Goal: Navigation & Orientation: Find specific page/section

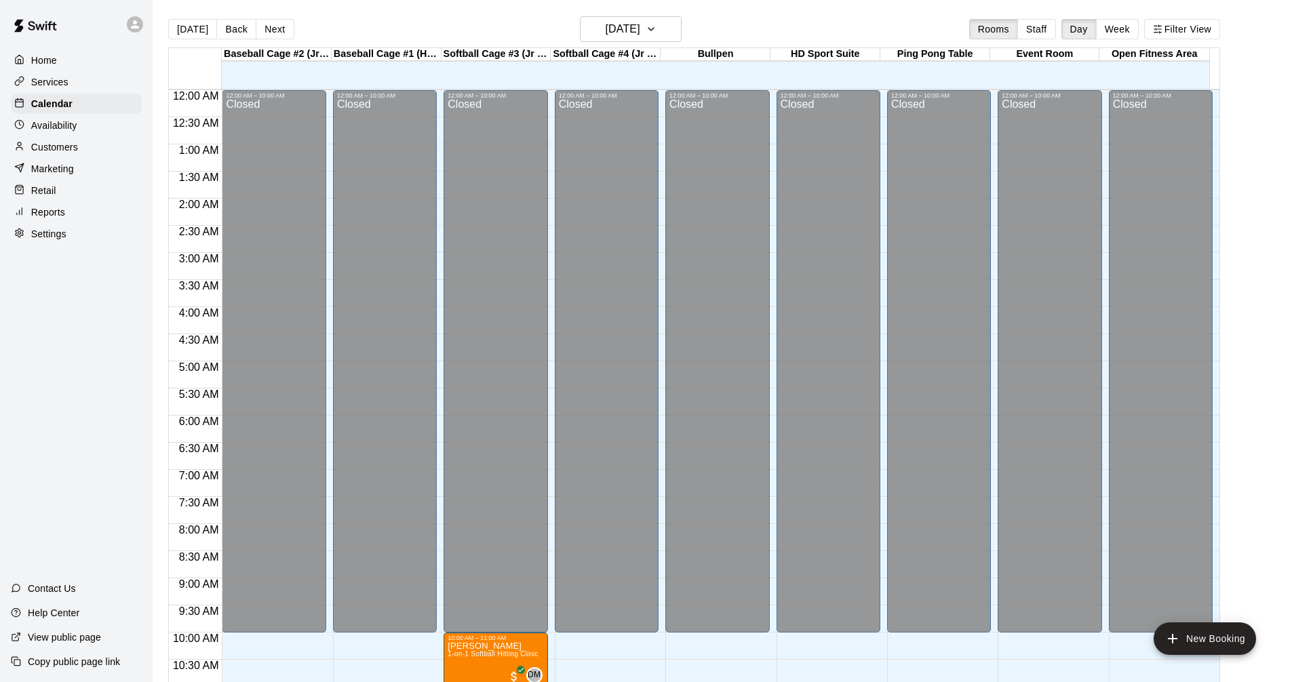
scroll to position [654, 0]
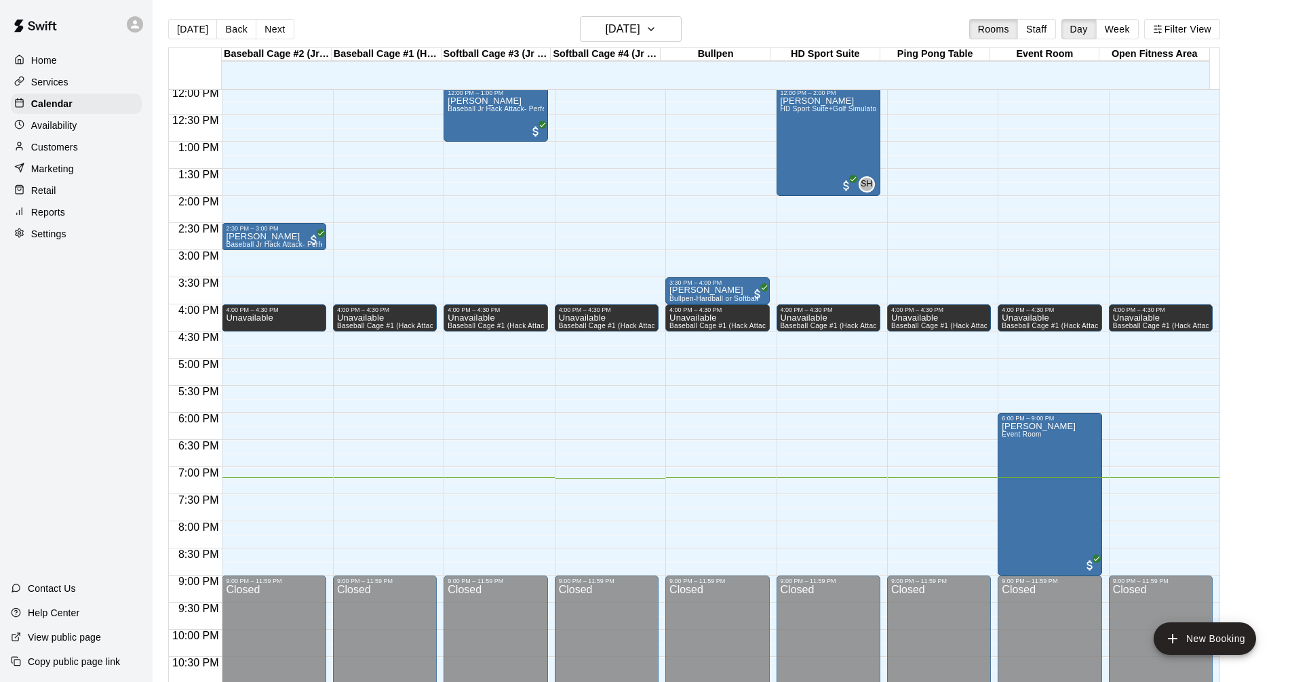
click at [60, 92] on div "Services" at bounding box center [76, 82] width 131 height 20
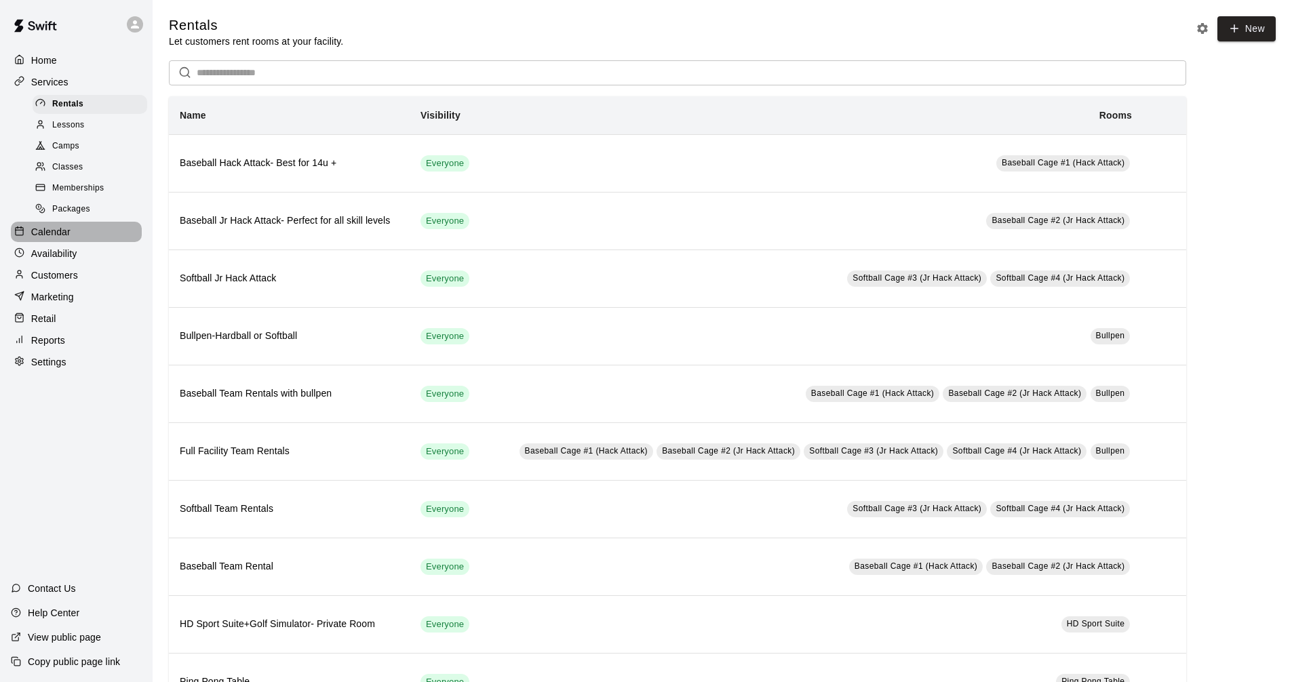
click at [79, 242] on div "Calendar" at bounding box center [76, 232] width 131 height 20
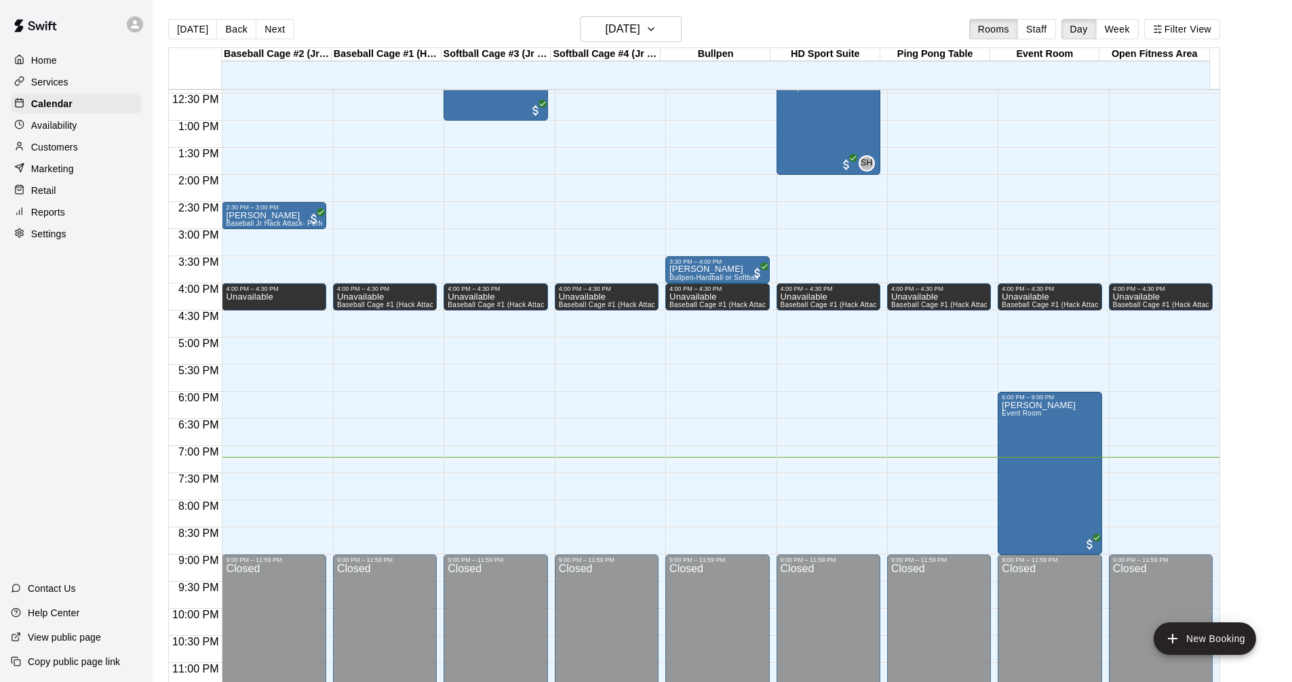
scroll to position [696, 0]
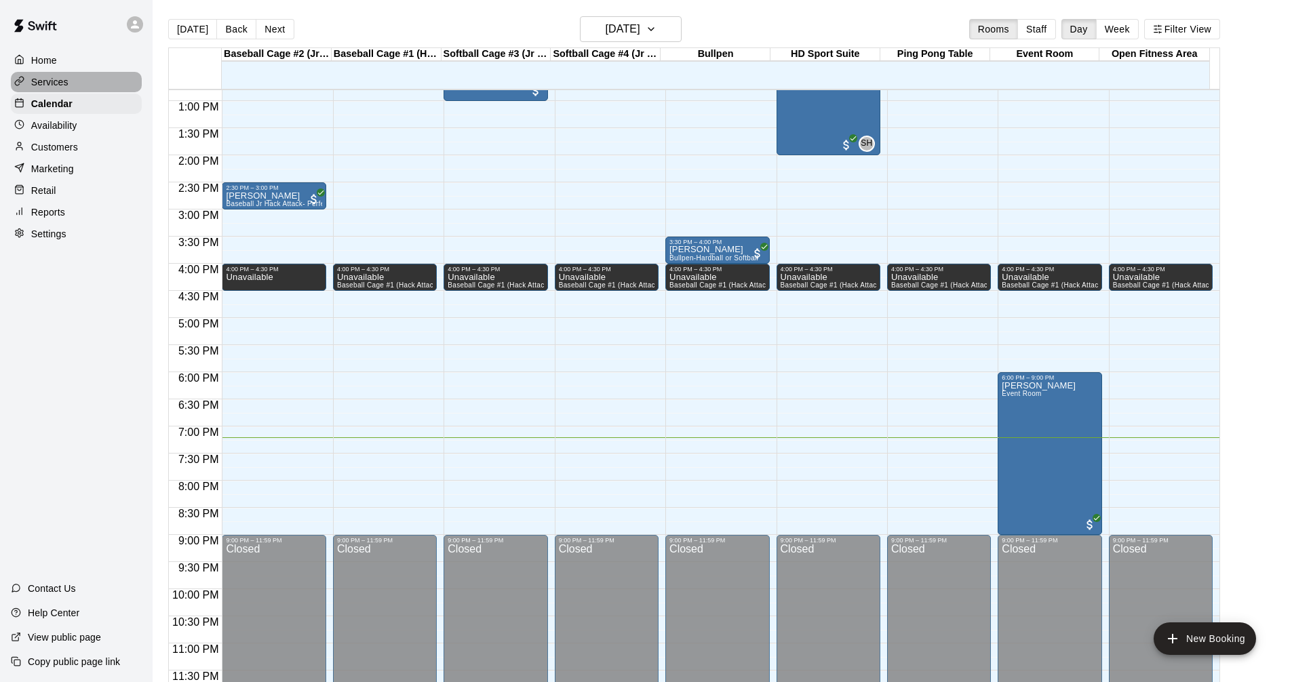
click at [96, 77] on div "Services" at bounding box center [76, 82] width 131 height 20
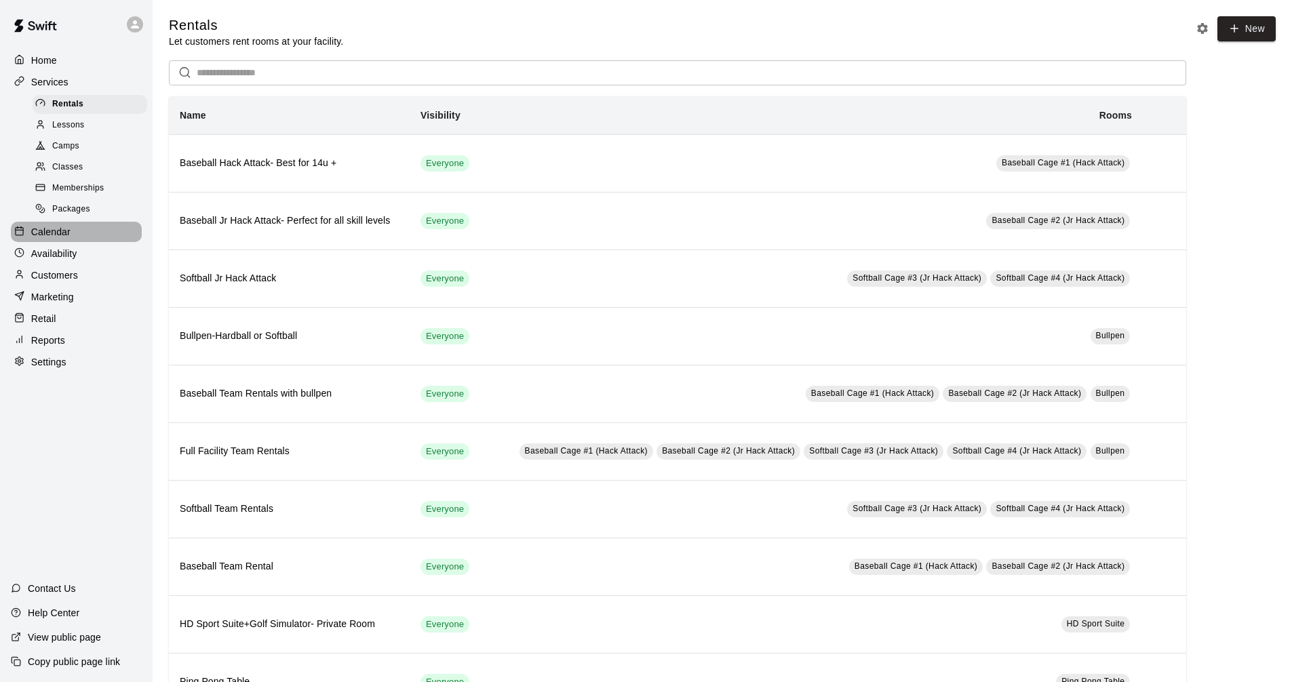
click at [91, 238] on div "Calendar" at bounding box center [76, 232] width 131 height 20
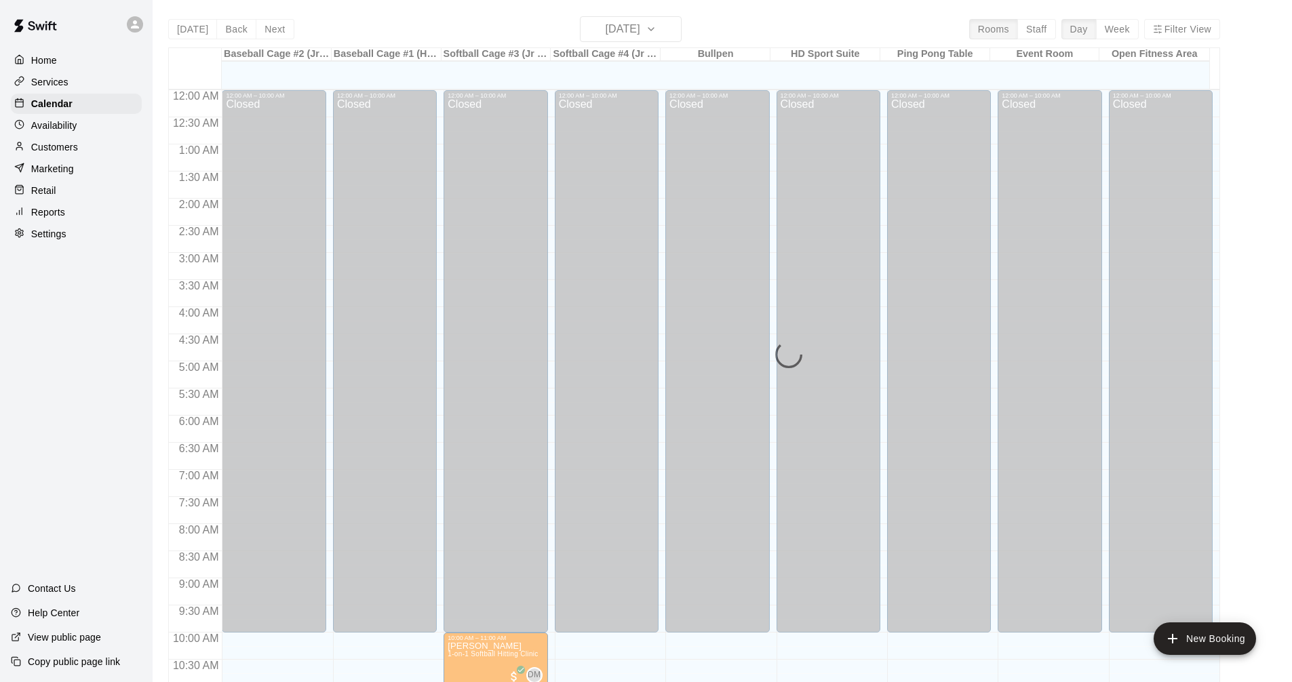
scroll to position [654, 0]
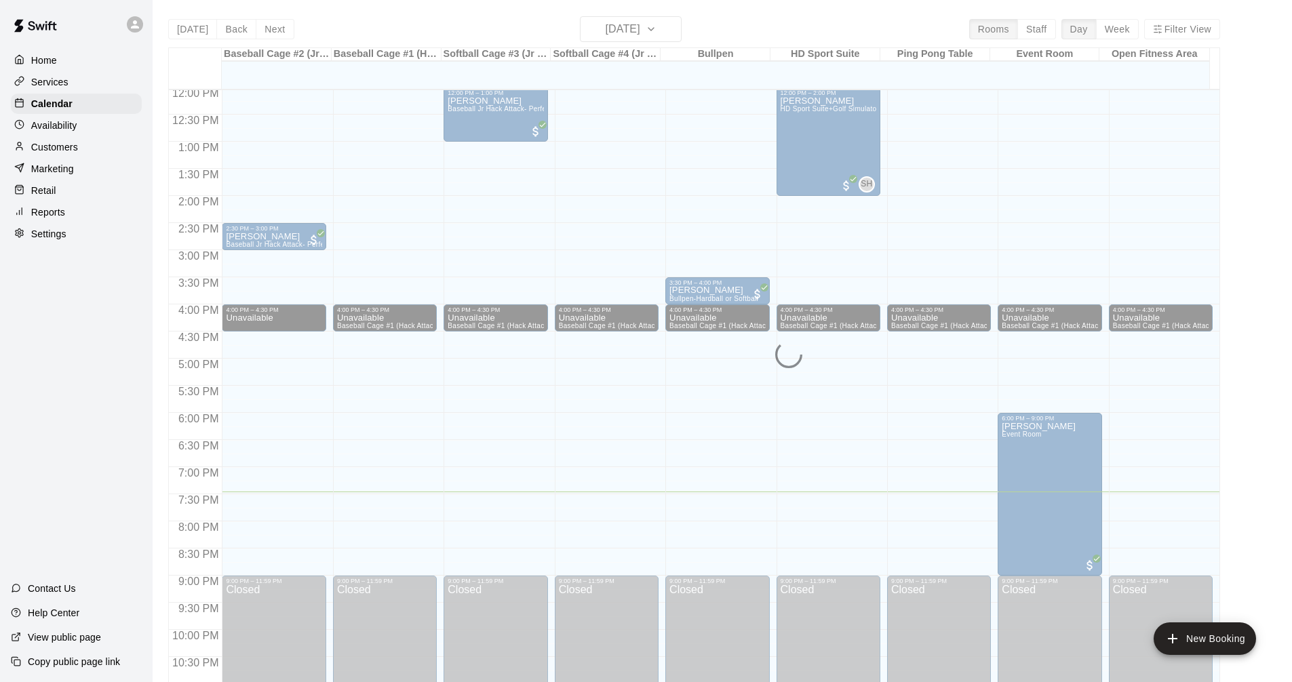
click at [58, 75] on div "Services" at bounding box center [76, 82] width 131 height 20
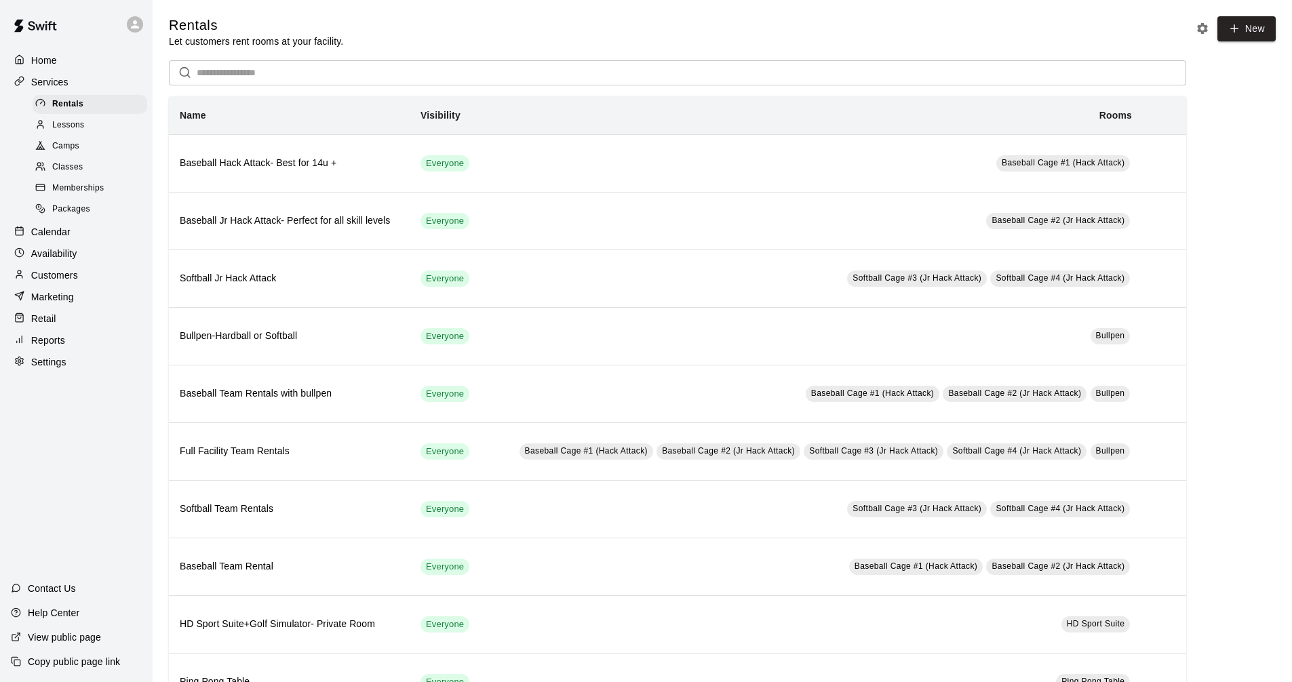
click at [76, 235] on div "Calendar" at bounding box center [76, 232] width 131 height 20
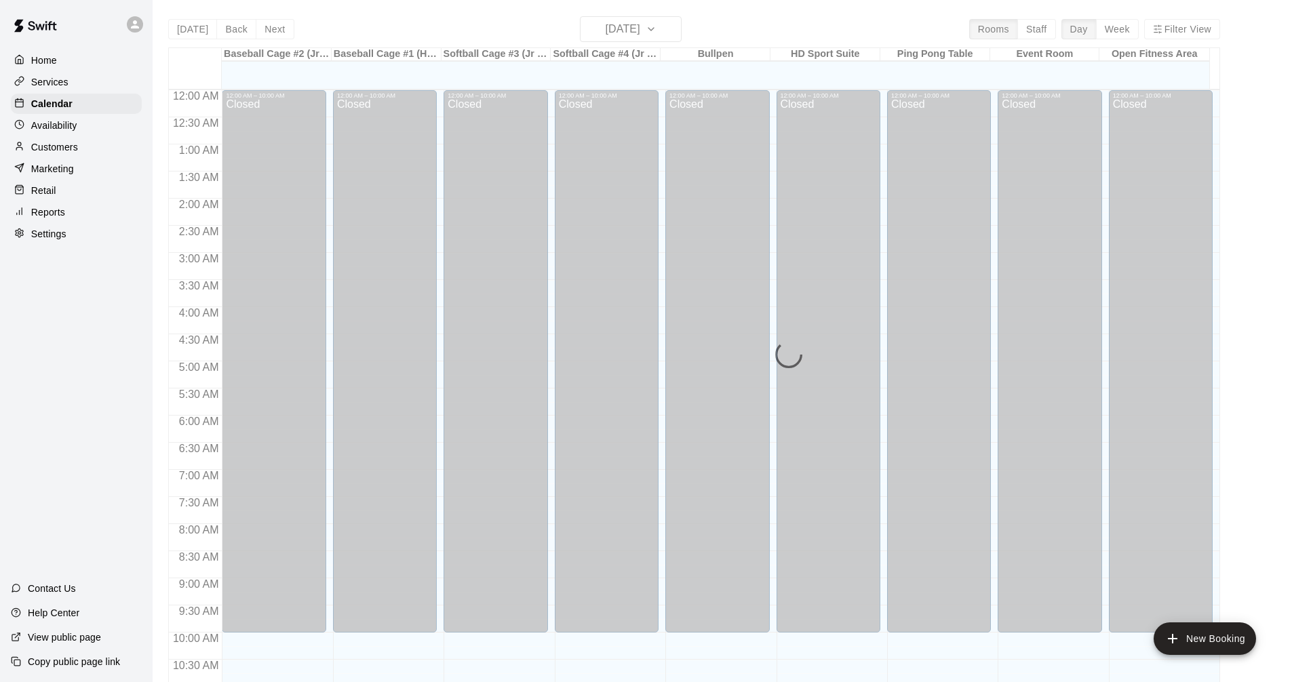
scroll to position [654, 0]
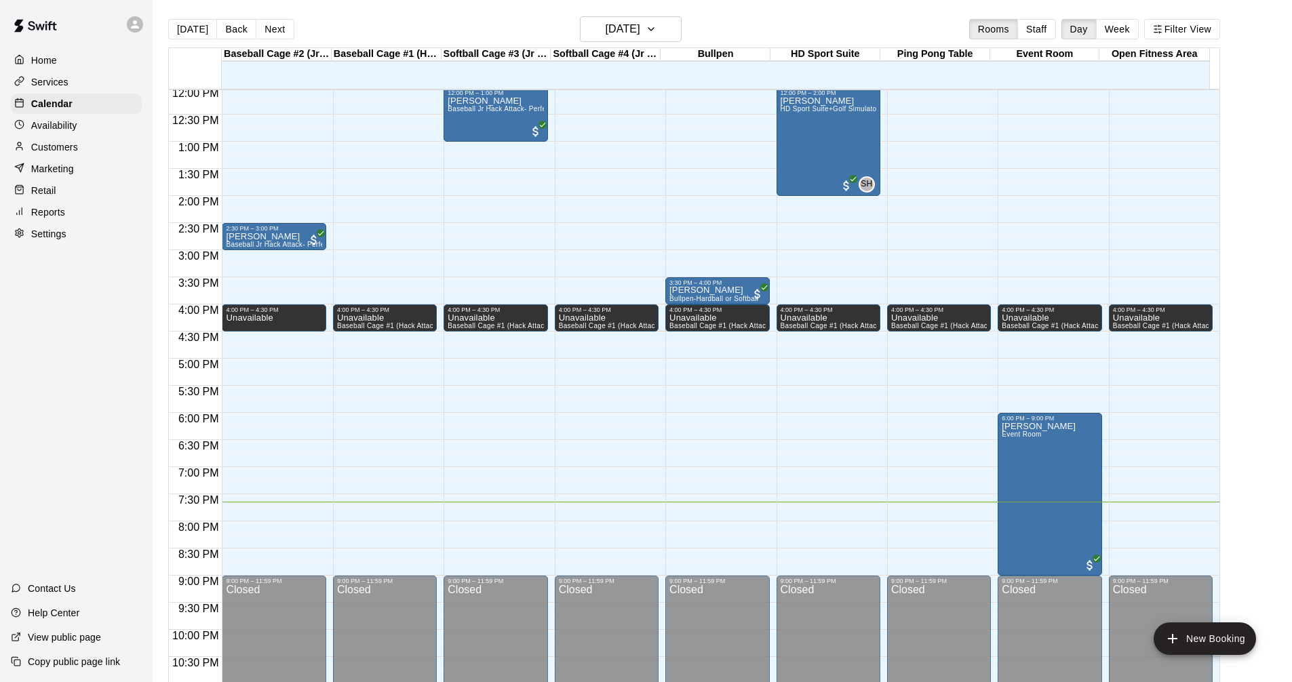
drag, startPoint x: 768, startPoint y: 75, endPoint x: 1275, endPoint y: -18, distance: 515.5
click at [1275, 0] on html "Home Services Calendar Availability Customers Marketing Retail Reports Settings…" at bounding box center [646, 352] width 1292 height 704
click at [72, 82] on div "Services" at bounding box center [76, 82] width 131 height 20
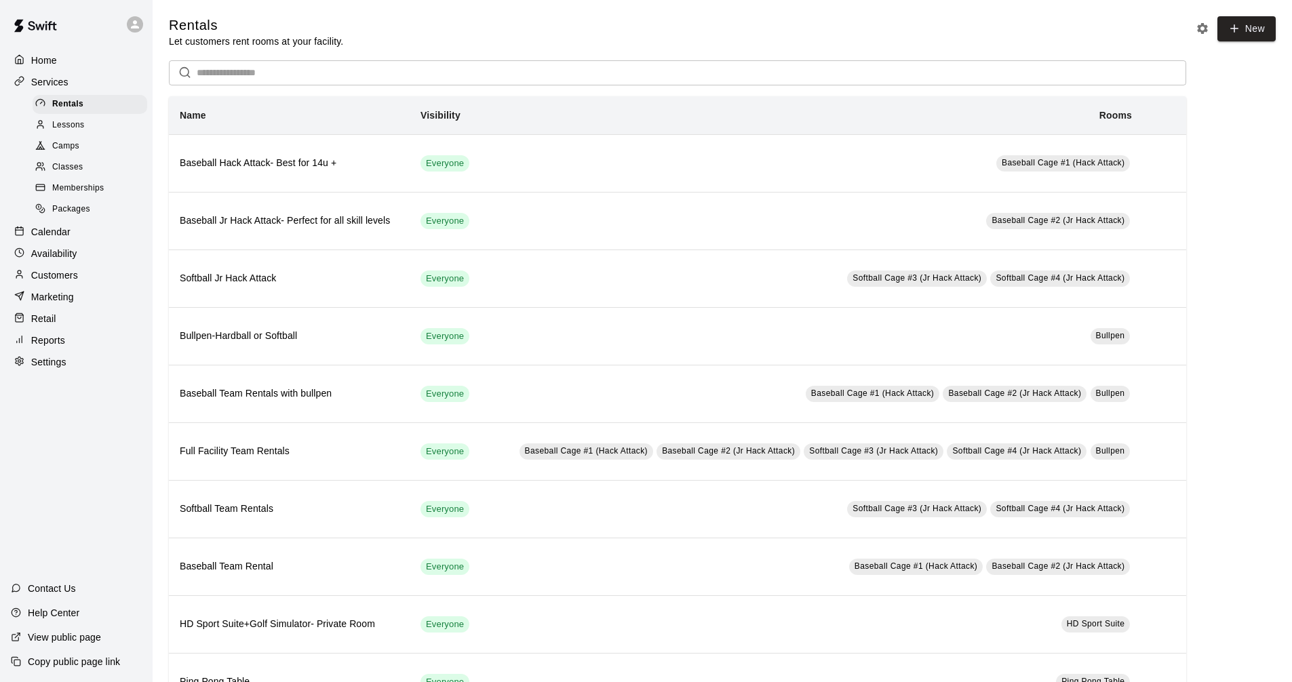
click at [77, 239] on div "Calendar" at bounding box center [76, 232] width 131 height 20
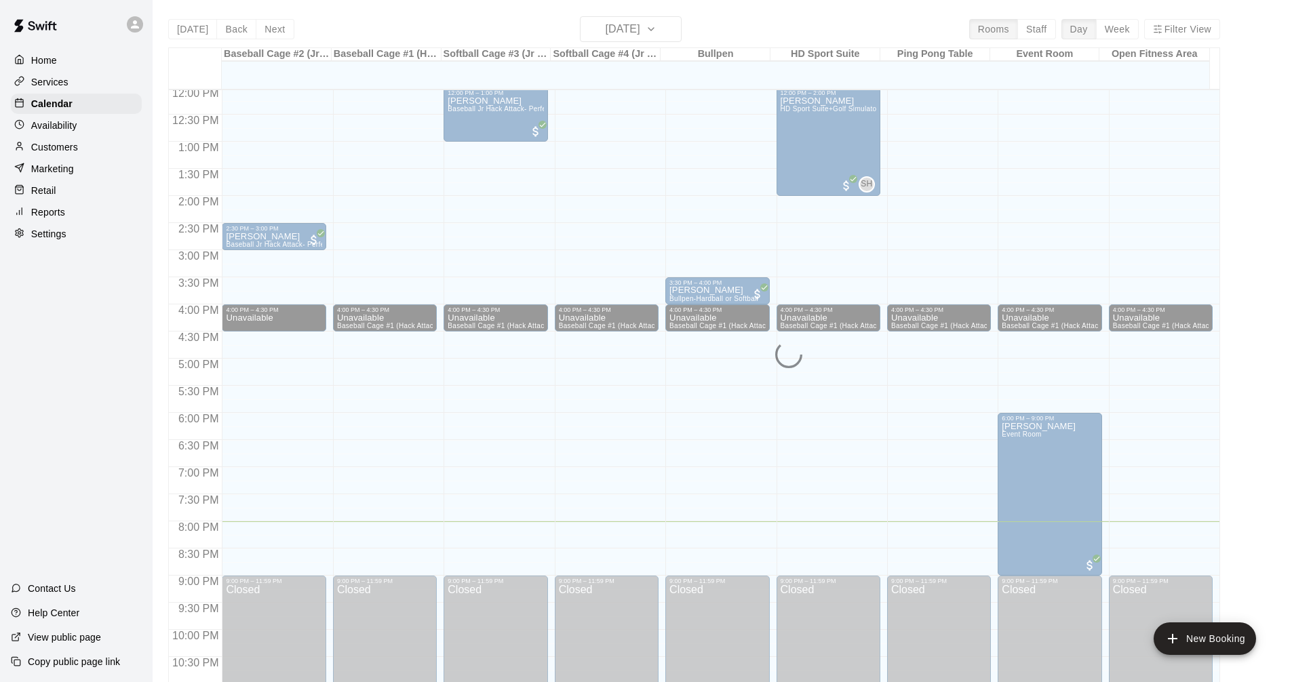
scroll to position [696, 0]
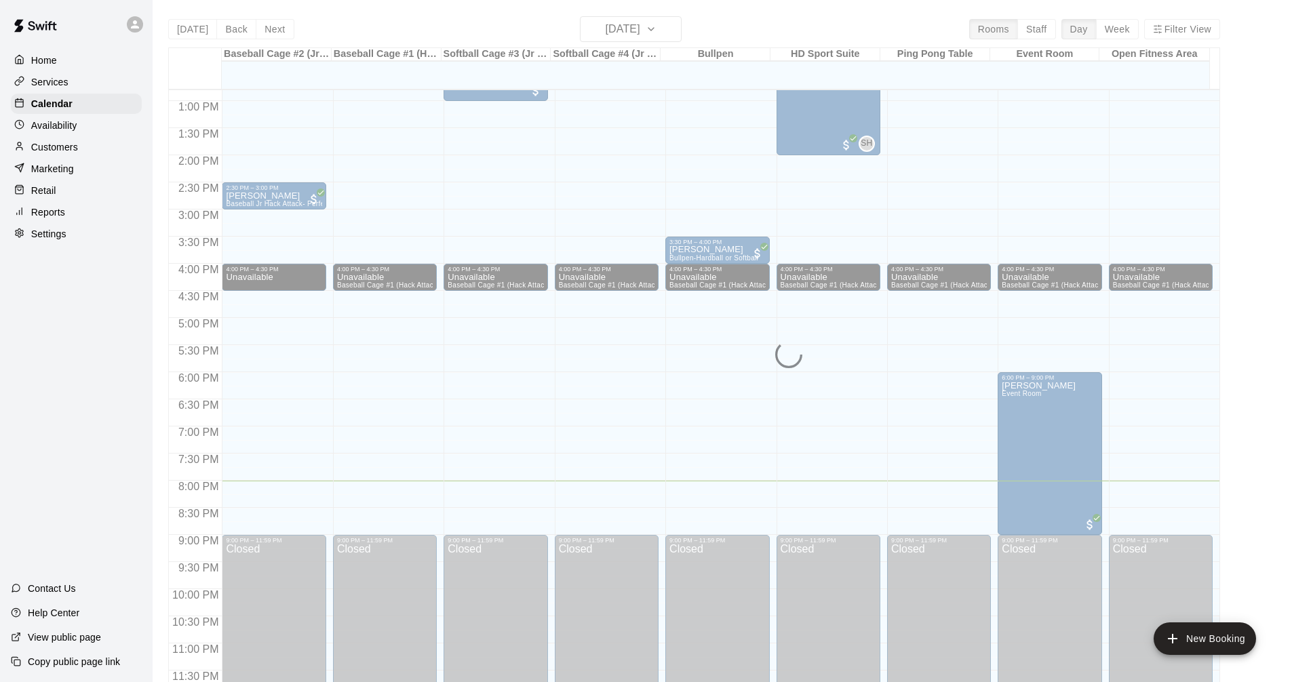
click at [1264, 376] on main "[DATE] Back [DATE][DATE] Rooms Staff Day Week Filter View Baseball Cage #2 (Jr …" at bounding box center [722, 357] width 1128 height 682
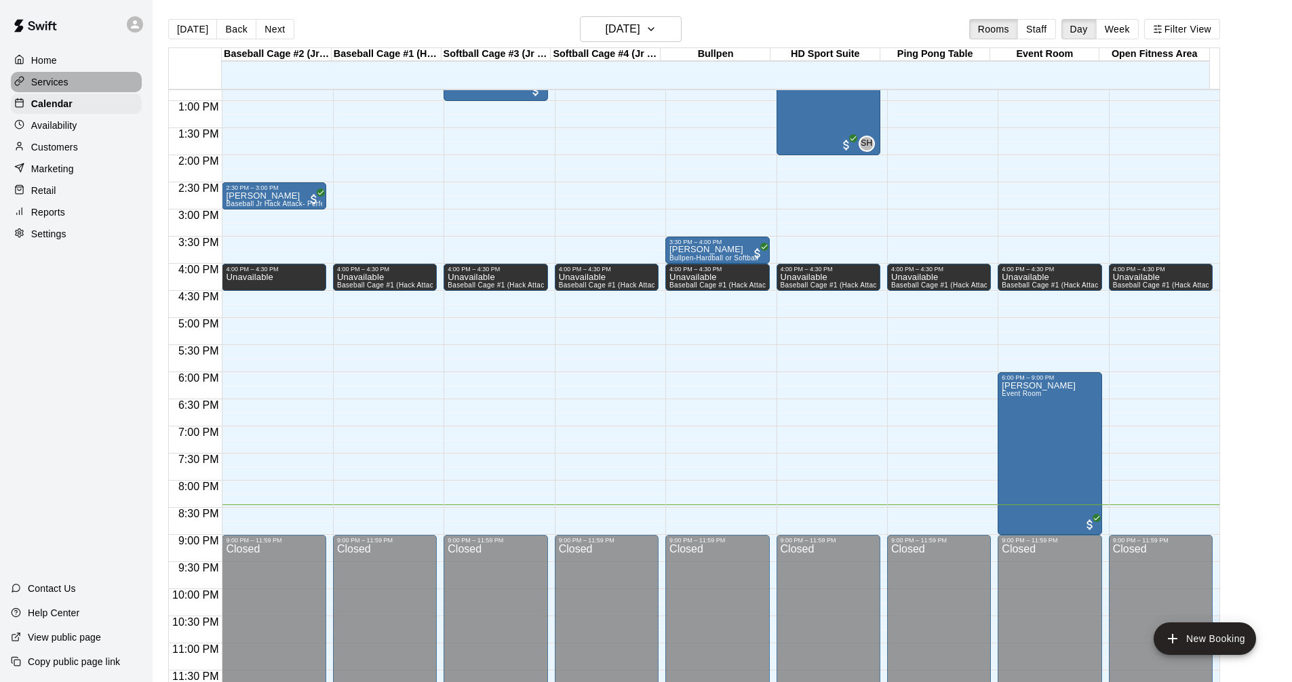
click at [85, 85] on div "Services" at bounding box center [76, 82] width 131 height 20
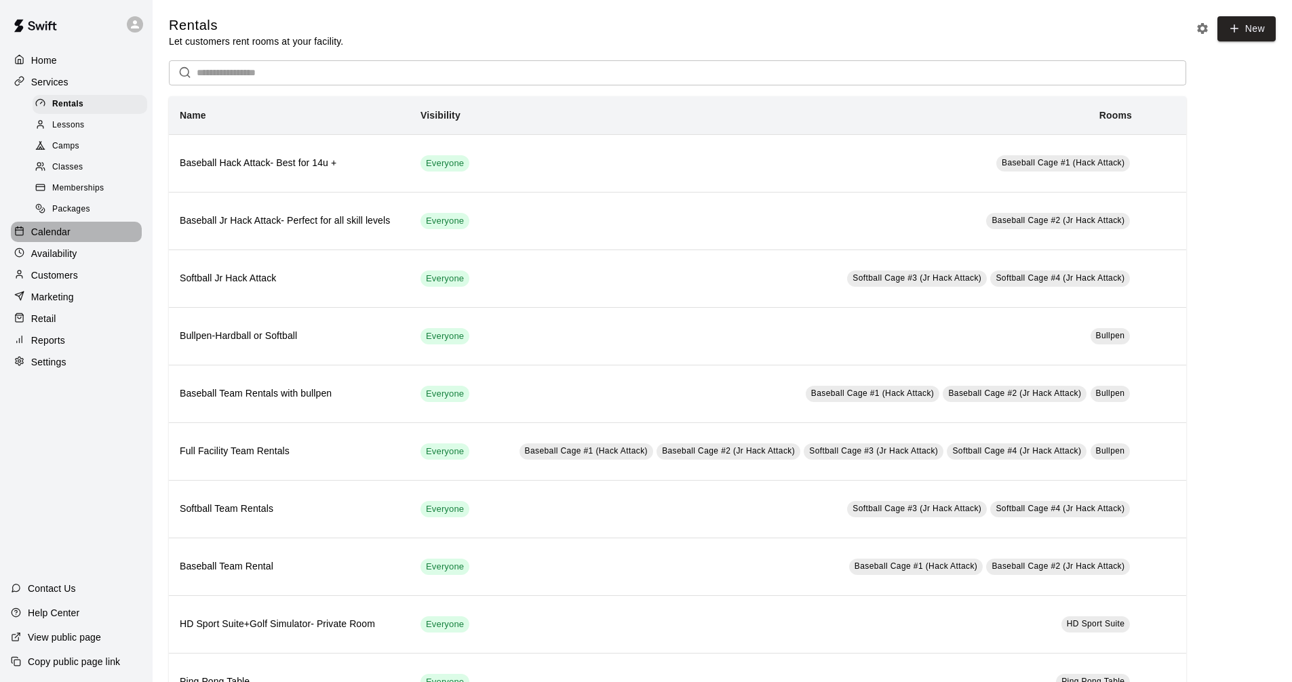
click at [72, 229] on div "Calendar" at bounding box center [76, 232] width 131 height 20
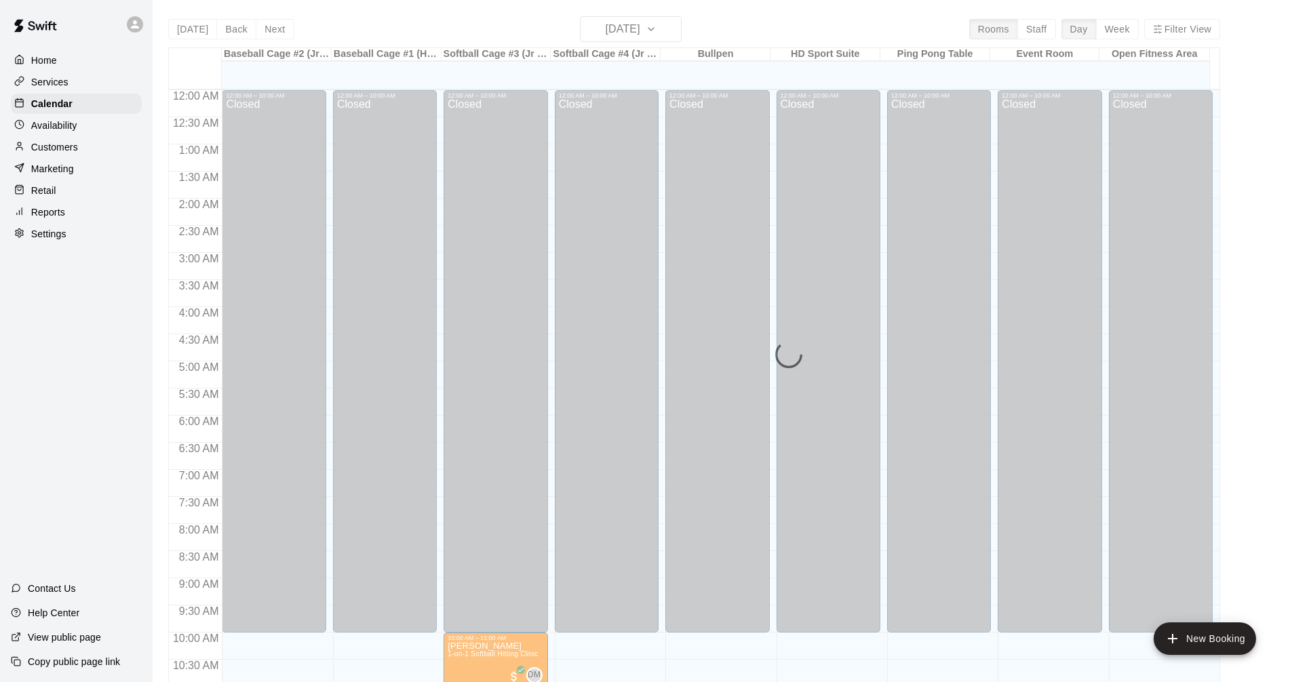
scroll to position [654, 0]
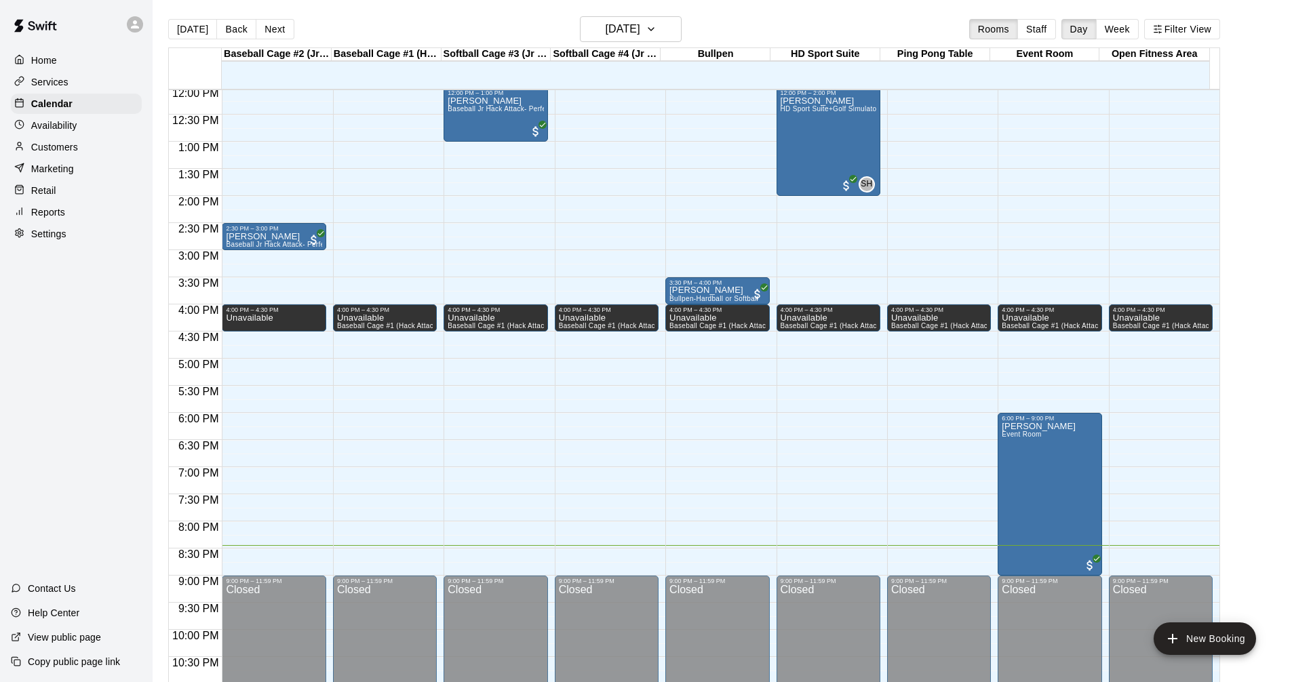
click at [76, 88] on div "Services" at bounding box center [76, 82] width 131 height 20
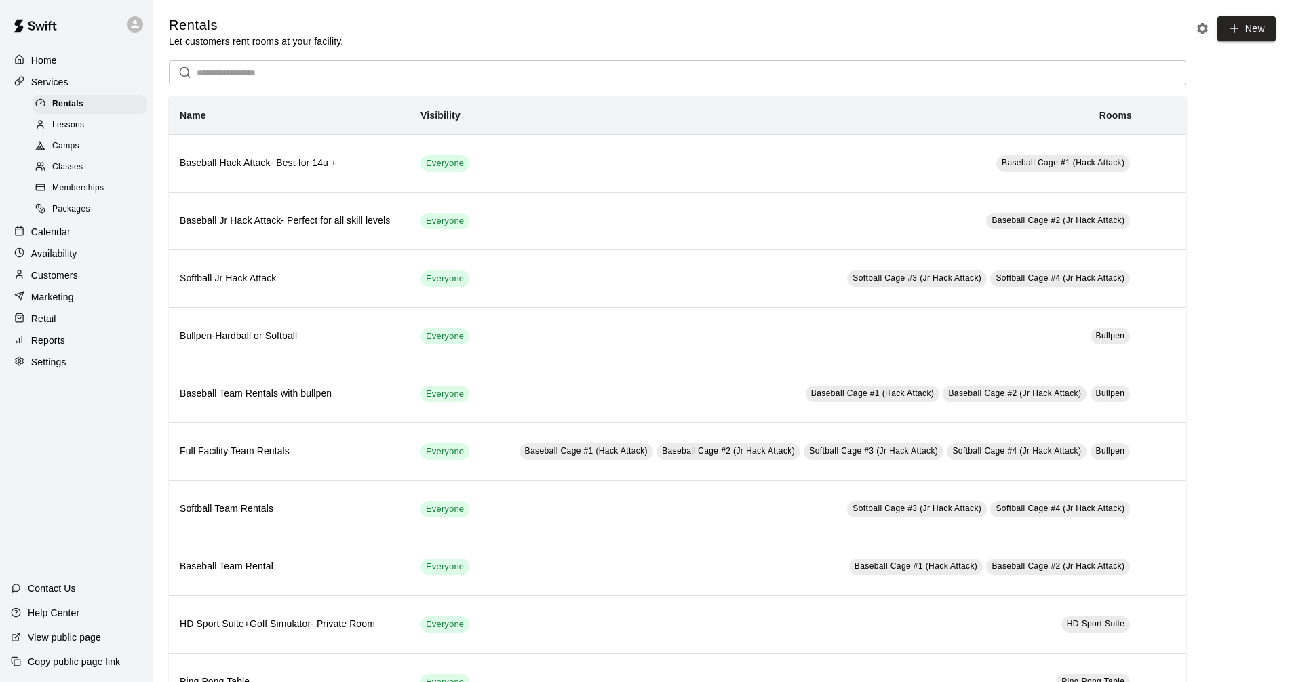
click at [98, 237] on div "Calendar" at bounding box center [76, 232] width 131 height 20
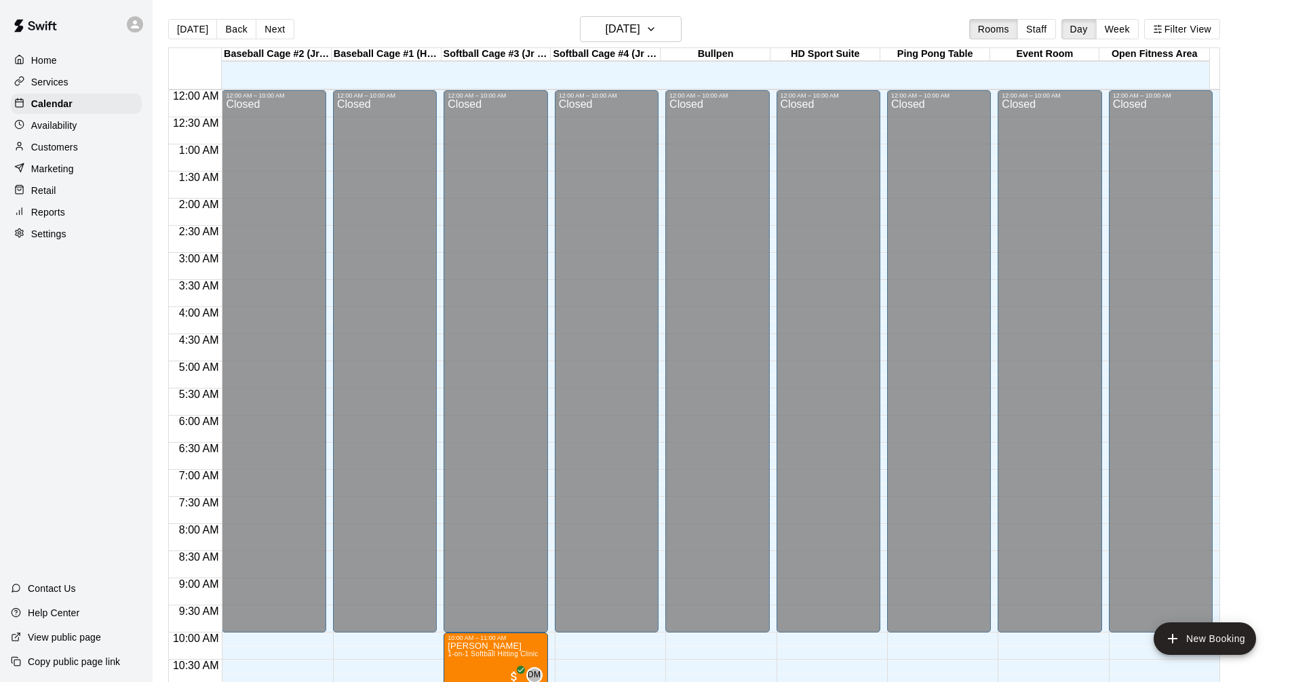
scroll to position [654, 0]
